Goal: Information Seeking & Learning: Learn about a topic

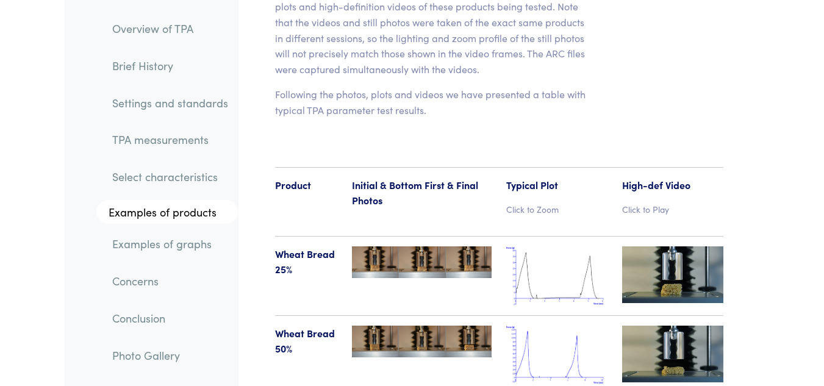
scroll to position [13980, 0]
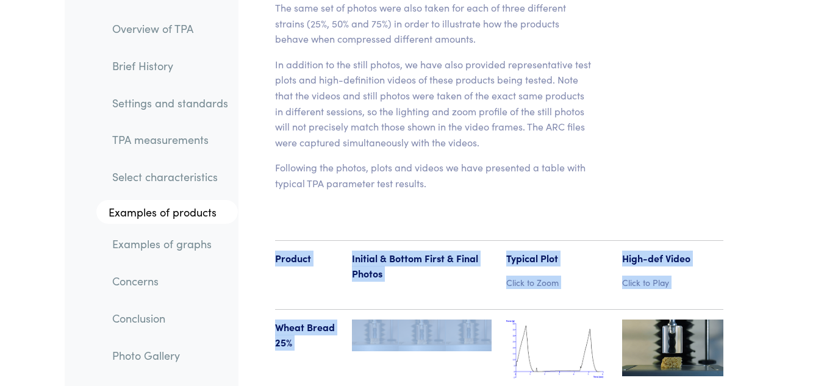
drag, startPoint x: 376, startPoint y: 107, endPoint x: 359, endPoint y: 209, distance: 103.9
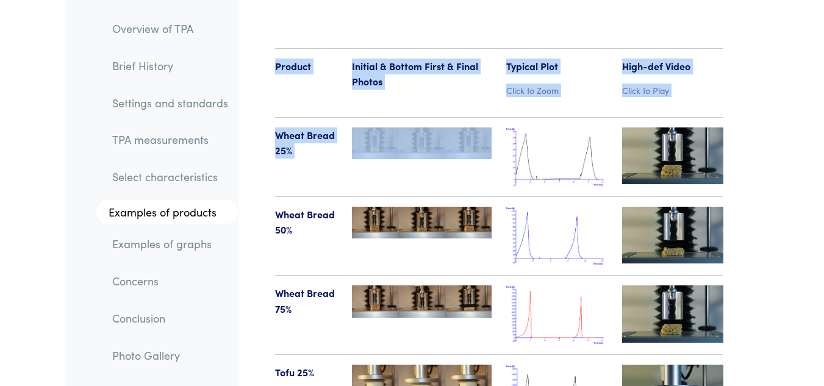
scroll to position [14178, 0]
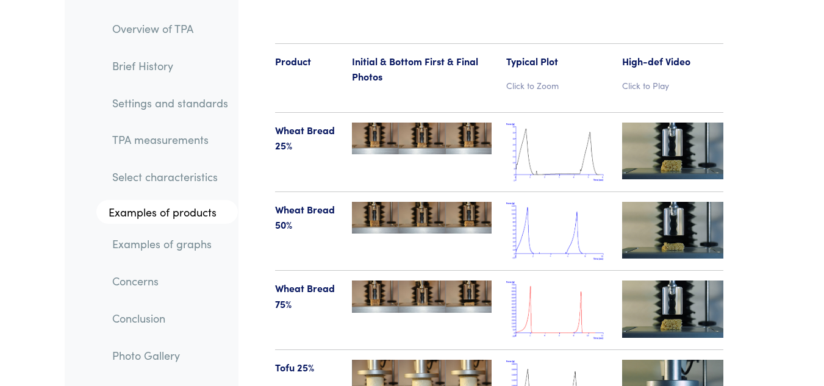
click at [314, 360] on div "Tofu 25%" at bounding box center [306, 389] width 77 height 59
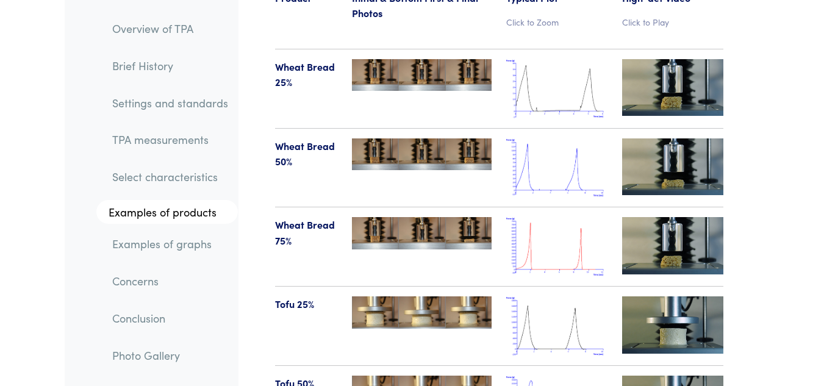
scroll to position [14220, 0]
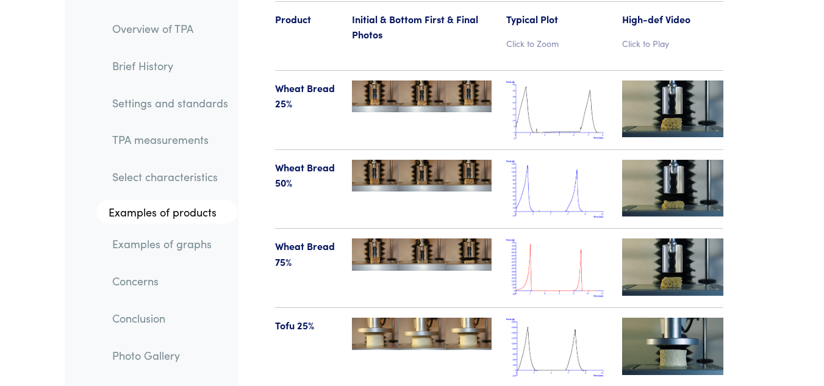
click at [532, 318] on img at bounding box center [556, 347] width 101 height 59
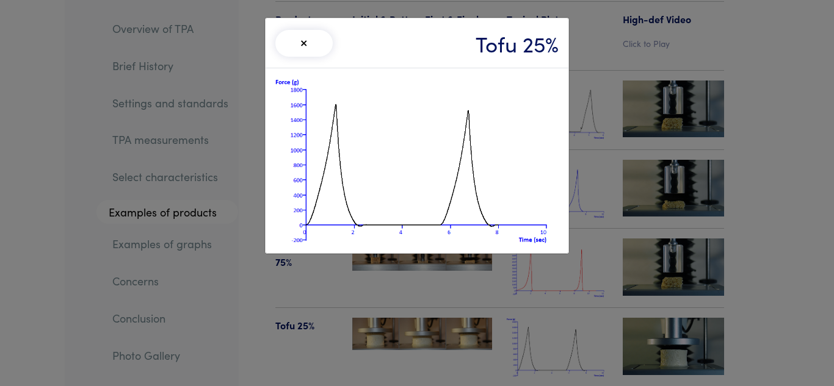
click at [303, 43] on button "×" at bounding box center [303, 43] width 57 height 27
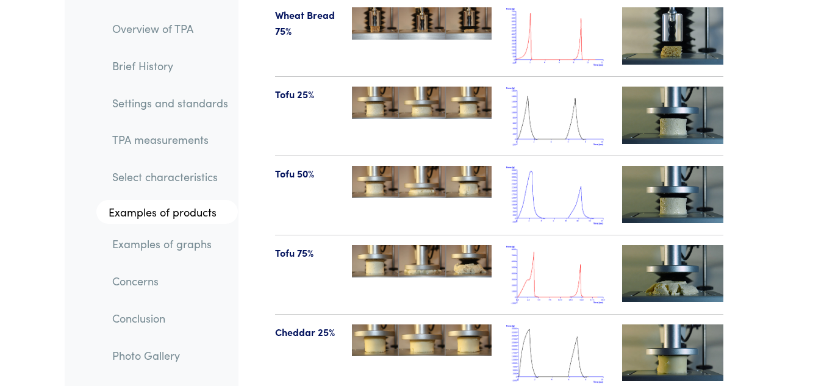
scroll to position [14452, 0]
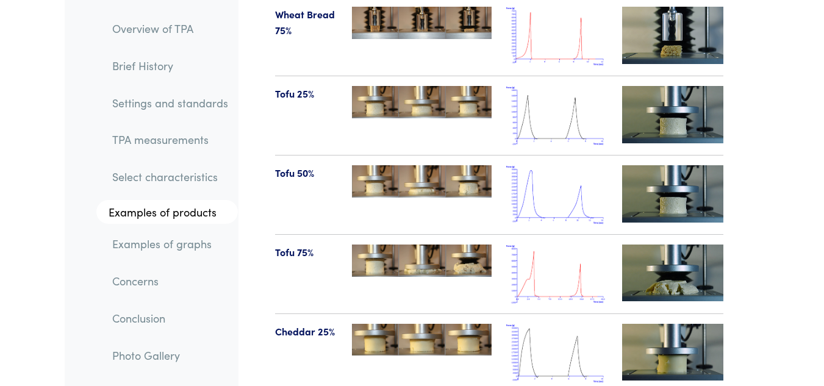
click at [550, 324] on img at bounding box center [556, 353] width 101 height 59
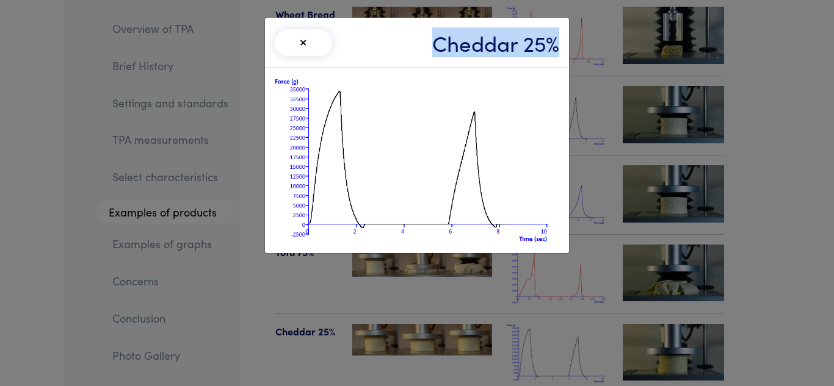
drag, startPoint x: 435, startPoint y: 46, endPoint x: 565, endPoint y: 47, distance: 130.0
click at [565, 47] on div "× Cheddar 25%" at bounding box center [417, 43] width 304 height 50
copy h3 "Cheddar 25%"
click at [294, 51] on button "×" at bounding box center [303, 42] width 57 height 27
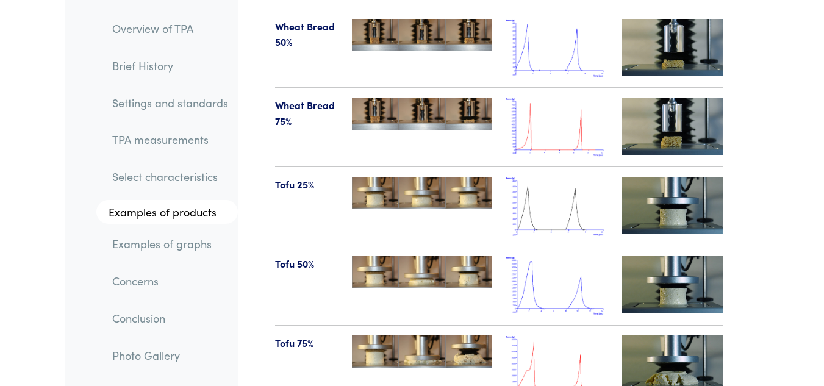
scroll to position [14314, 0]
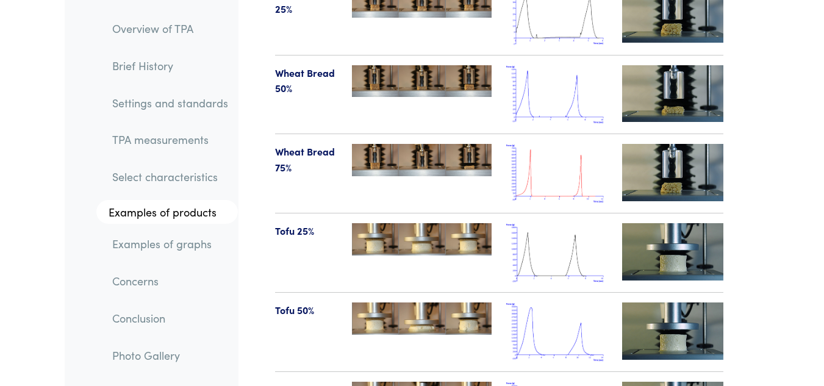
click at [298, 223] on p "Tofu 25%" at bounding box center [306, 231] width 63 height 16
click at [558, 223] on img at bounding box center [556, 252] width 101 height 59
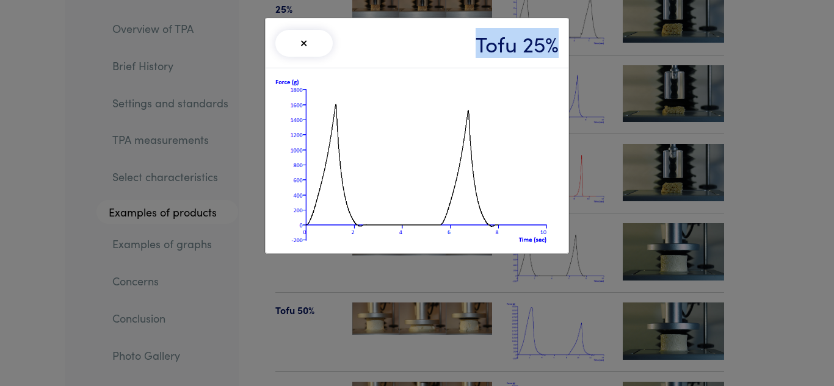
drag, startPoint x: 477, startPoint y: 40, endPoint x: 577, endPoint y: 48, distance: 100.3
click at [577, 48] on div "× Tofu 25%" at bounding box center [417, 193] width 834 height 386
copy h3 "Tofu 25%"
click at [308, 38] on button "×" at bounding box center [303, 43] width 57 height 27
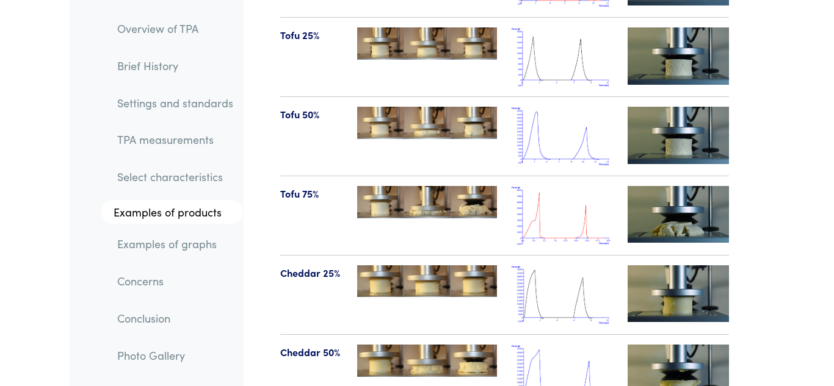
scroll to position [14516, 0]
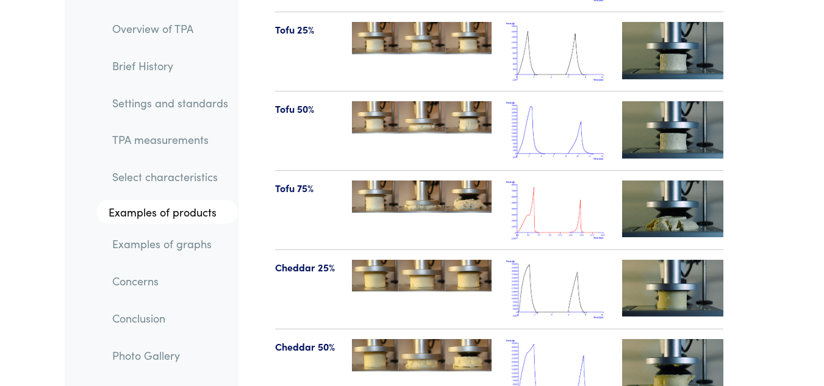
click at [524, 260] on img at bounding box center [556, 289] width 101 height 59
